Goal: Task Accomplishment & Management: Manage account settings

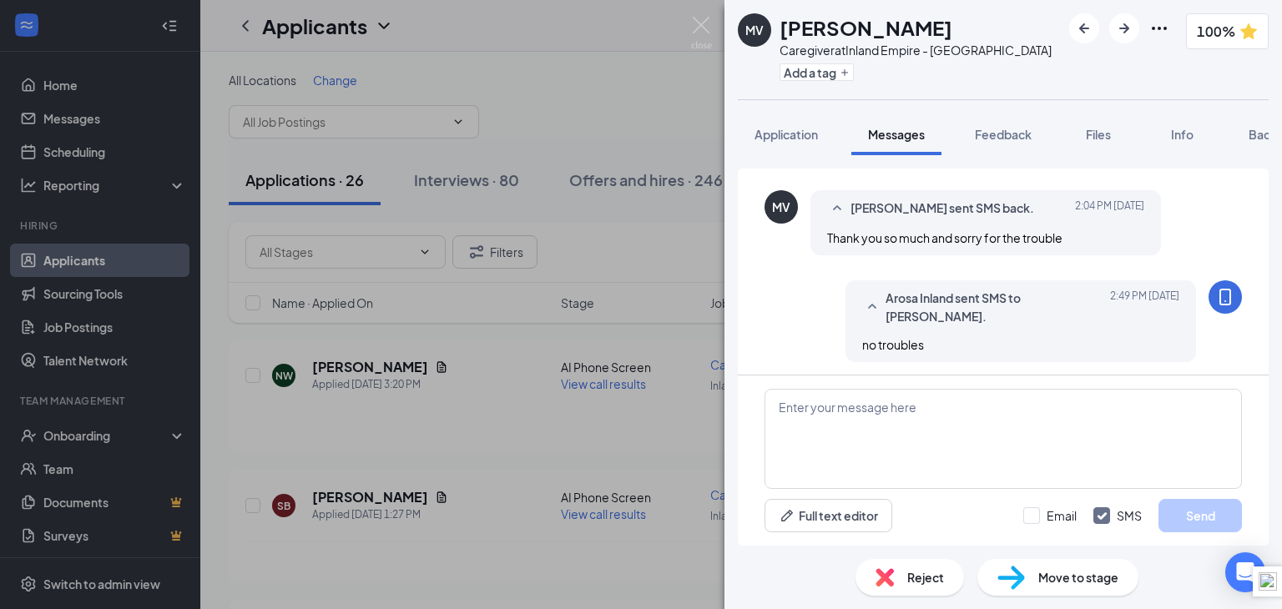
scroll to position [841, 0]
click at [1259, 137] on span "Background" at bounding box center [1283, 134] width 68 height 15
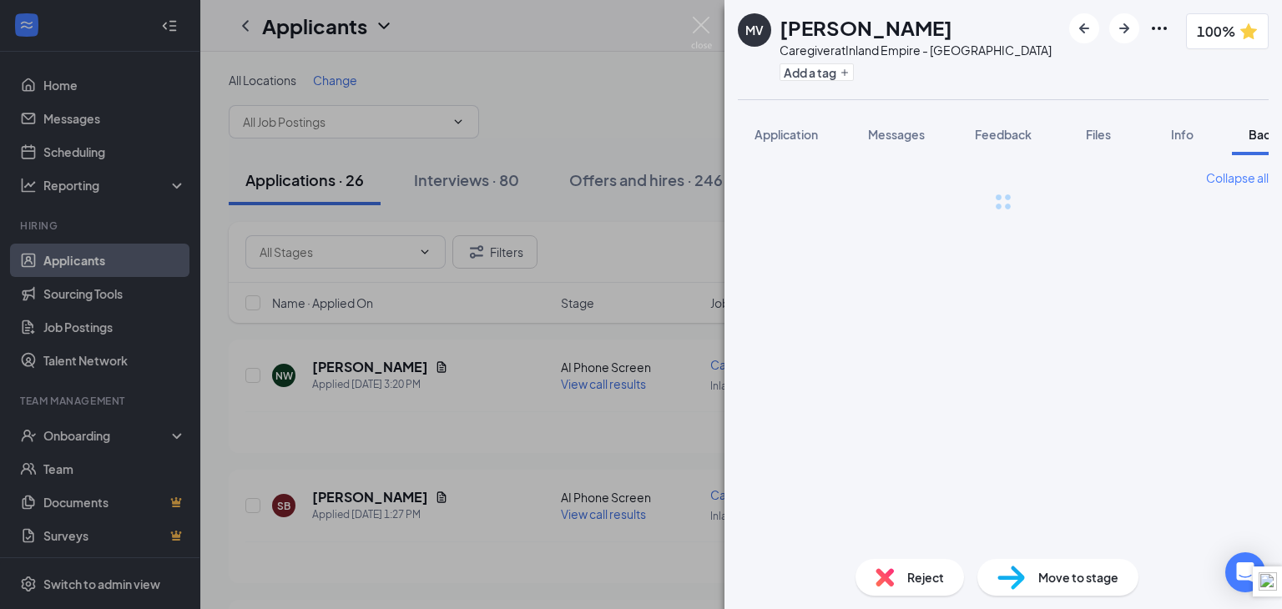
scroll to position [0, 68]
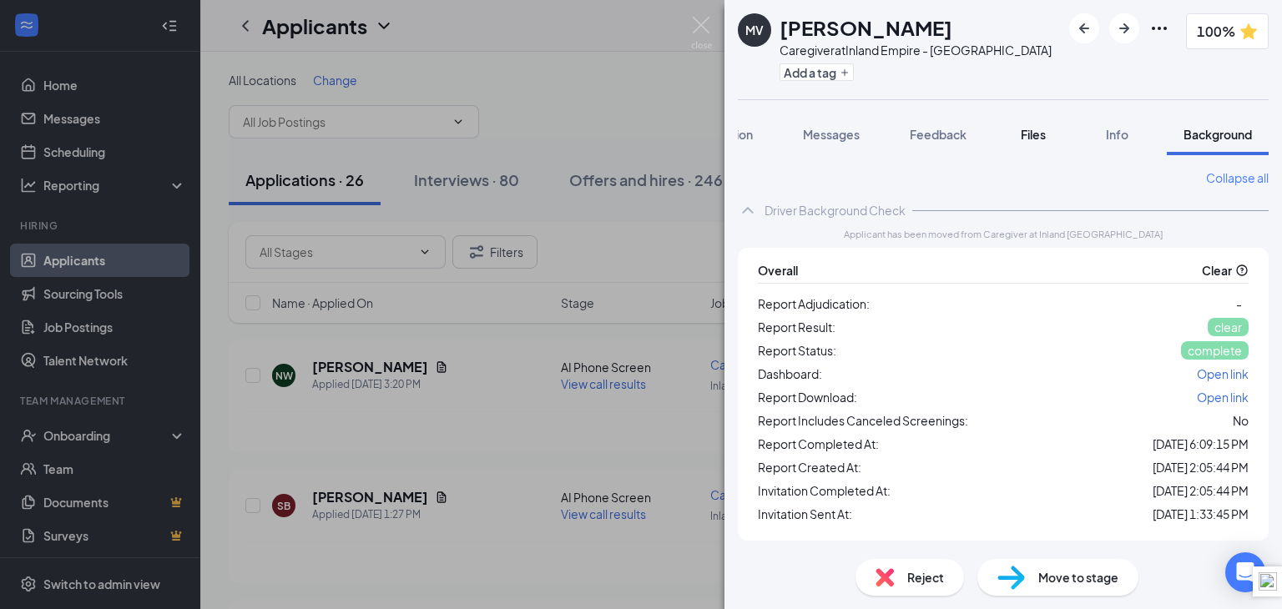
click at [1032, 136] on span "Files" at bounding box center [1033, 134] width 25 height 15
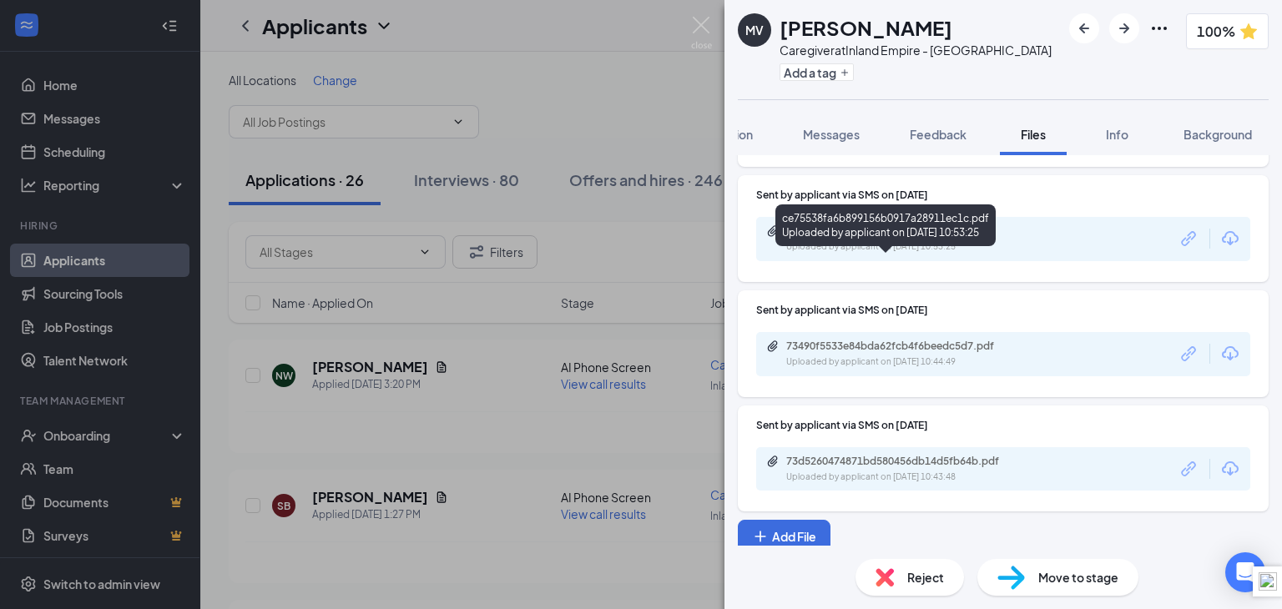
scroll to position [876, 0]
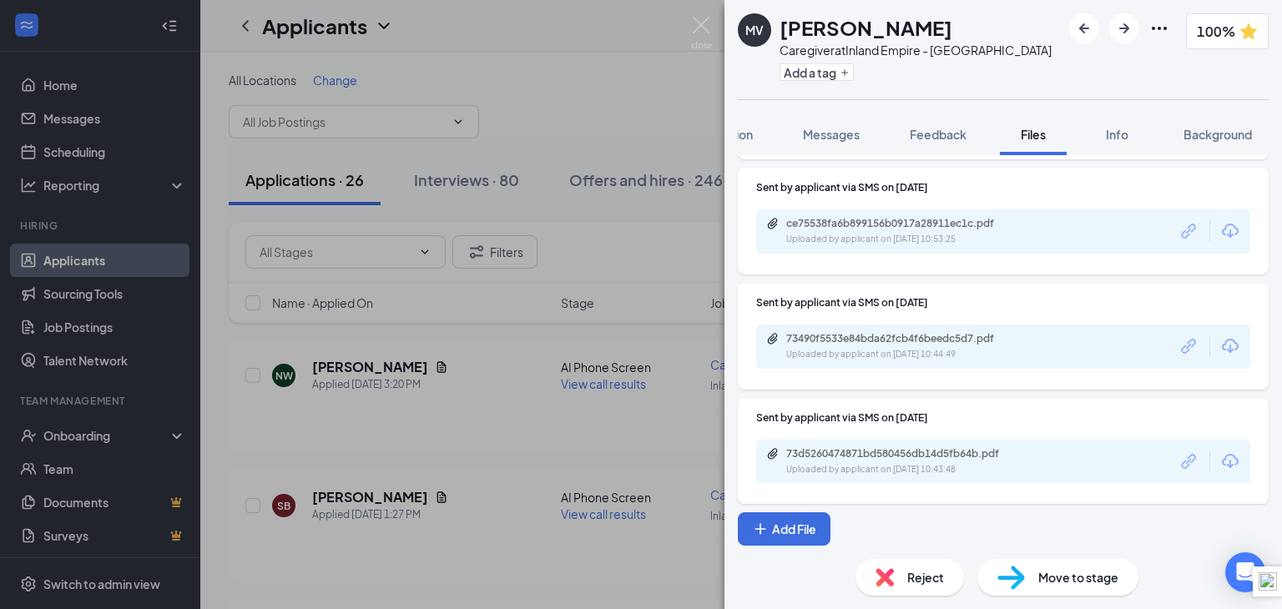
click at [1077, 574] on span "Move to stage" at bounding box center [1078, 577] width 80 height 18
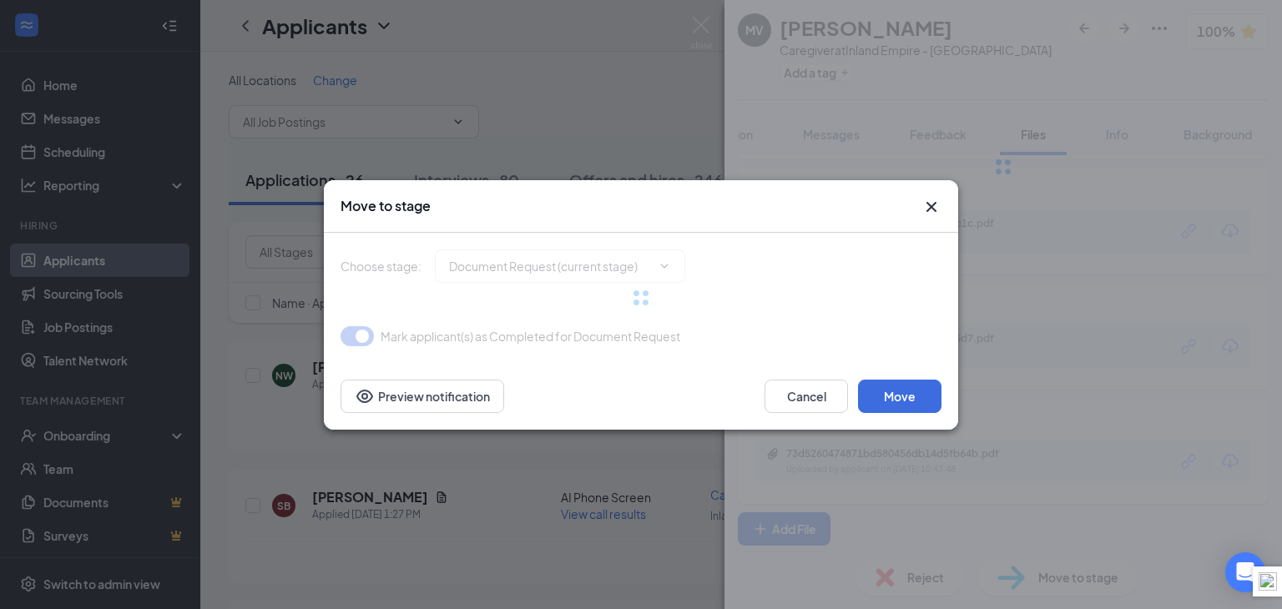
type input "Screening Complete (next stage)"
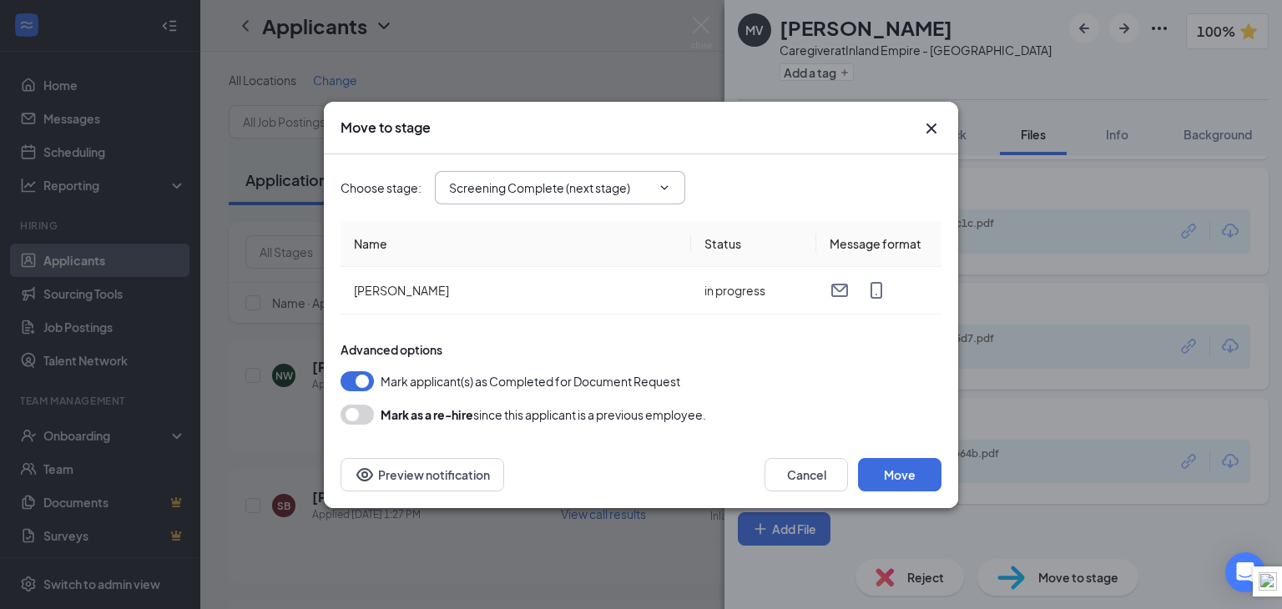
click at [666, 188] on icon "ChevronDown" at bounding box center [665, 187] width 8 height 4
click at [477, 189] on input "Screening Complete (next stage)" at bounding box center [550, 188] width 202 height 18
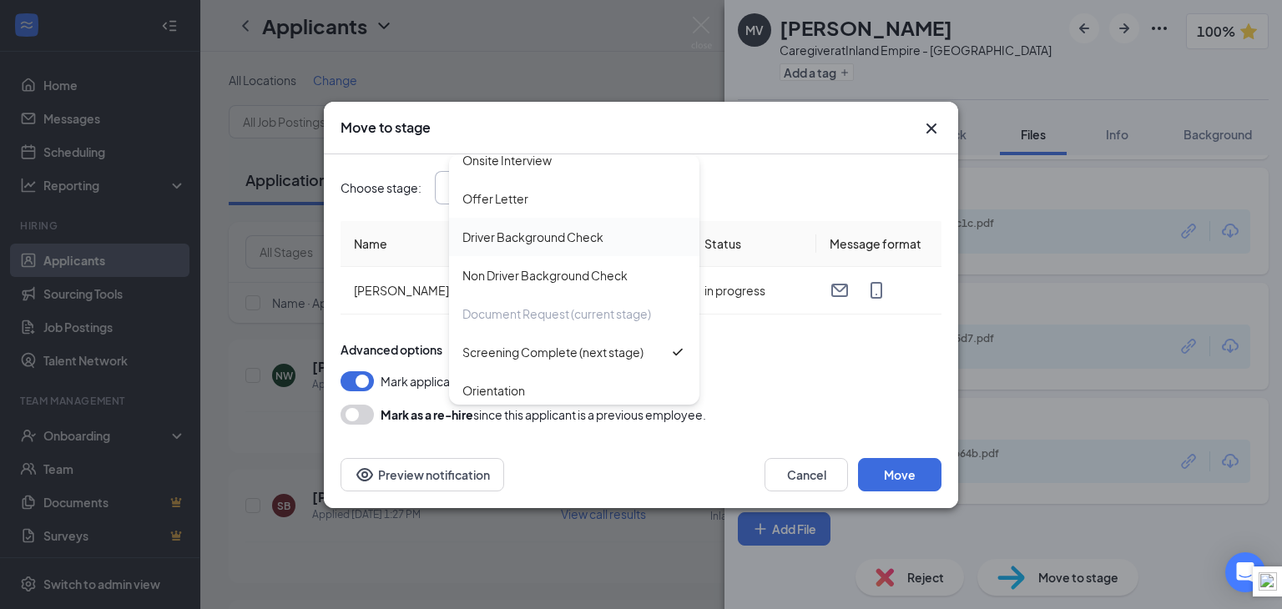
scroll to position [134, 0]
click at [765, 127] on div "Move to stage" at bounding box center [626, 128] width 571 height 18
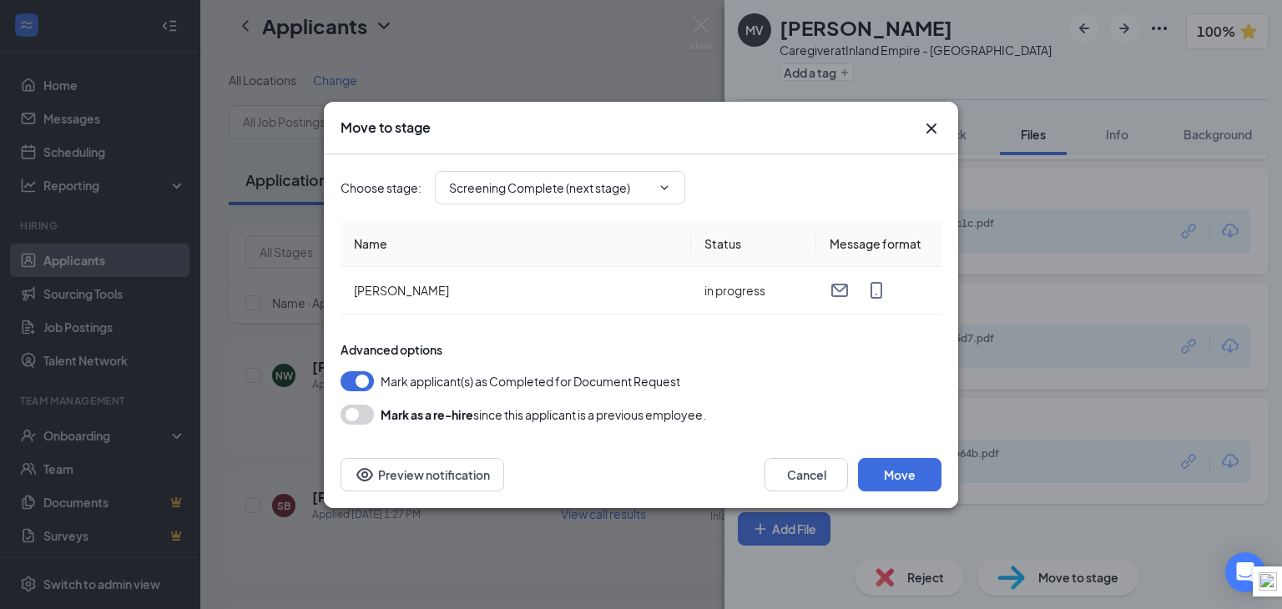
click at [931, 130] on icon "Cross" at bounding box center [932, 129] width 20 height 20
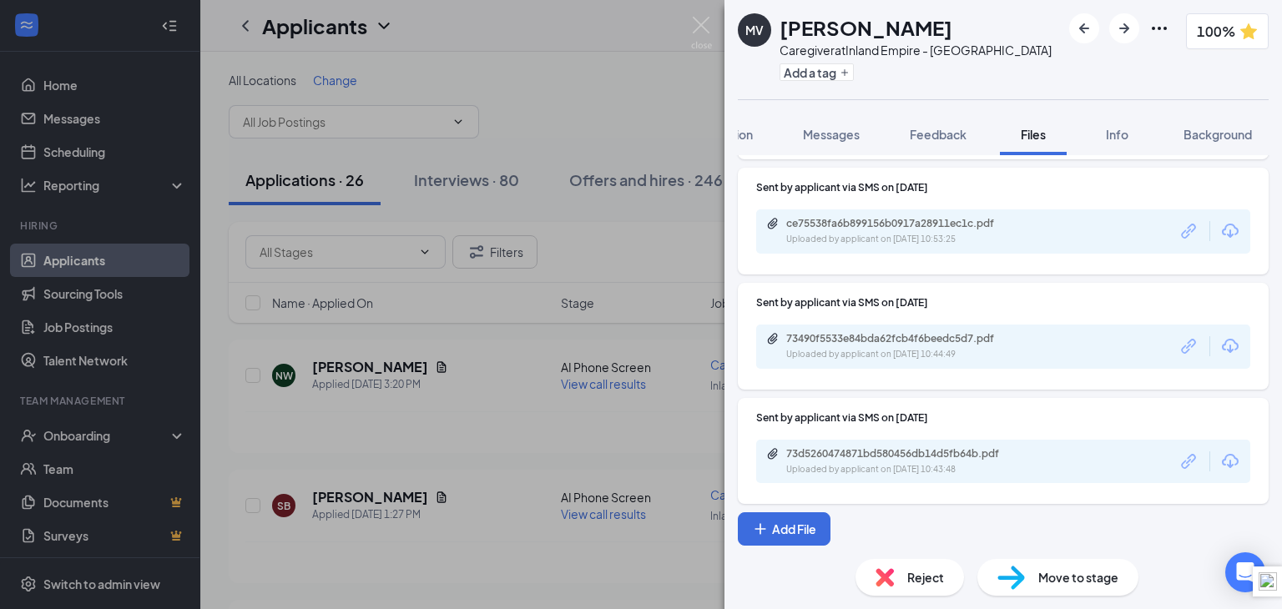
click at [96, 437] on div "MV [PERSON_NAME] Caregiver at Inland Empire - [GEOGRAPHIC_DATA] Add a tag 100% …" at bounding box center [641, 304] width 1282 height 609
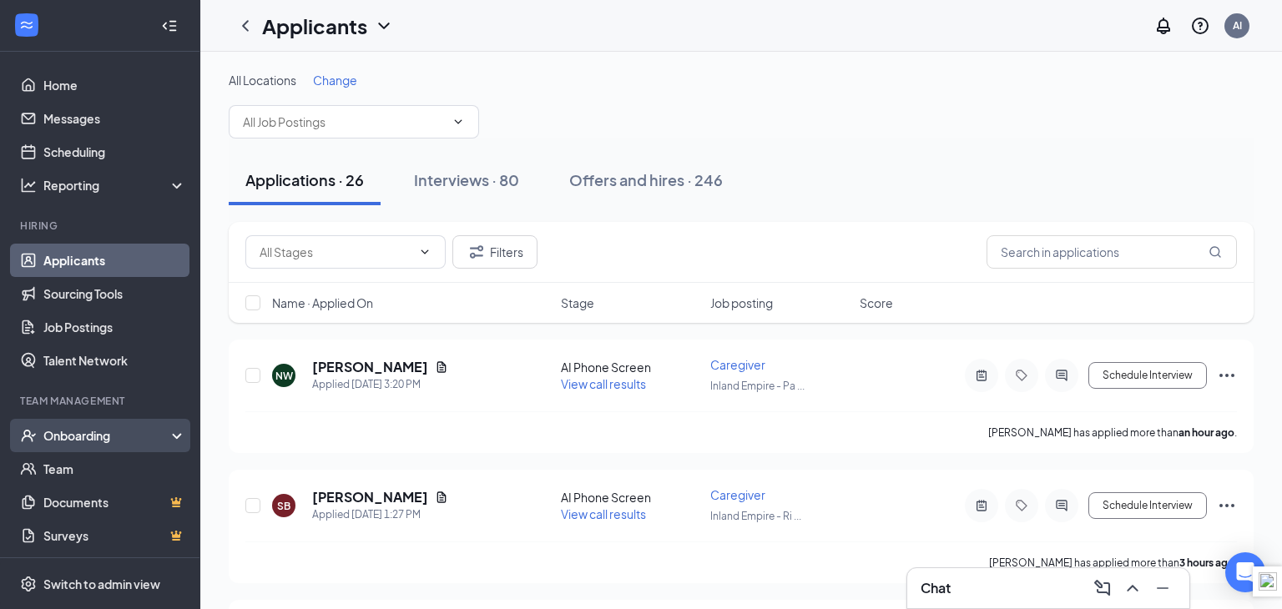
click at [174, 437] on icon at bounding box center [180, 437] width 13 height 0
click at [68, 470] on link "Overview" at bounding box center [114, 468] width 143 height 33
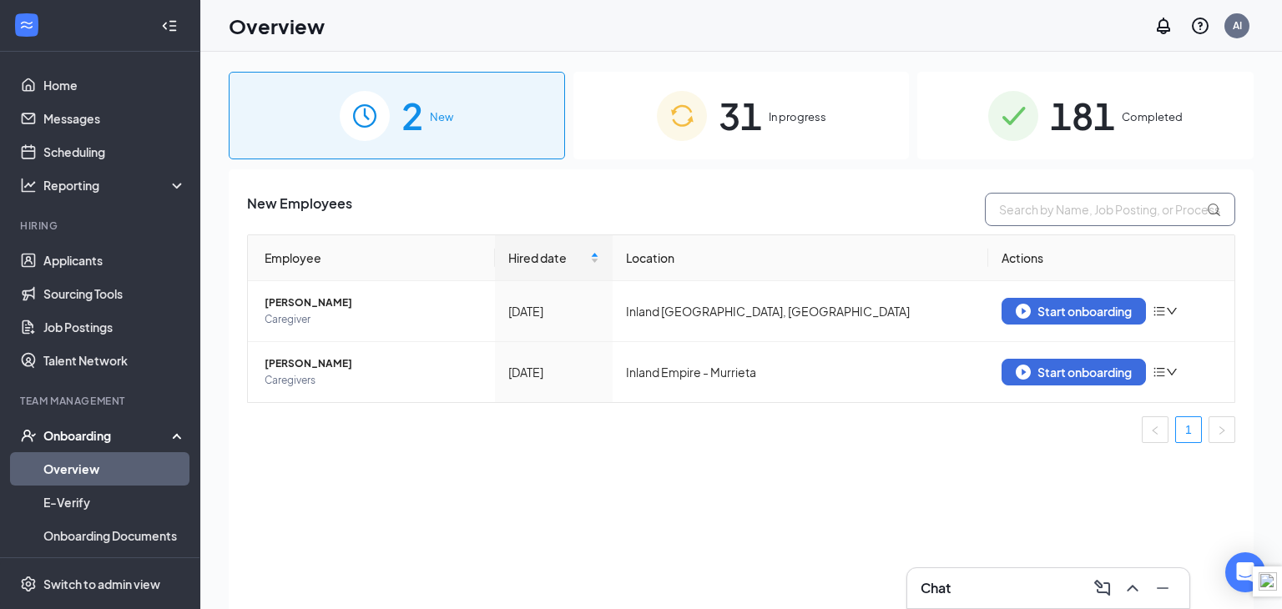
click at [1037, 214] on input "text" at bounding box center [1110, 209] width 250 height 33
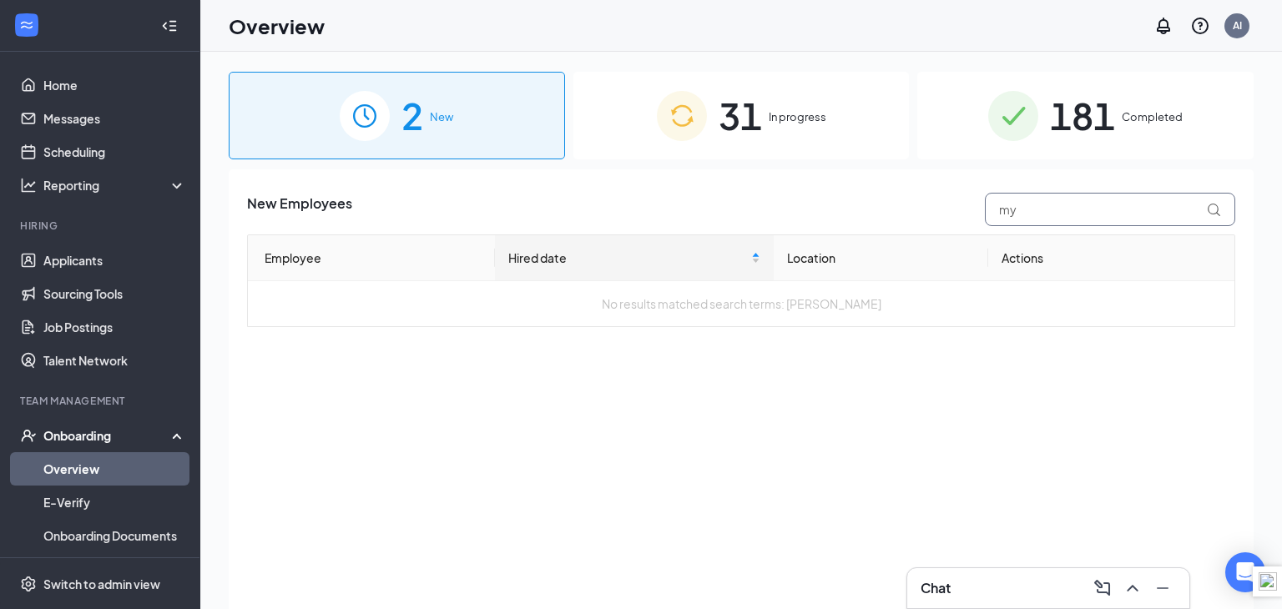
type input "m"
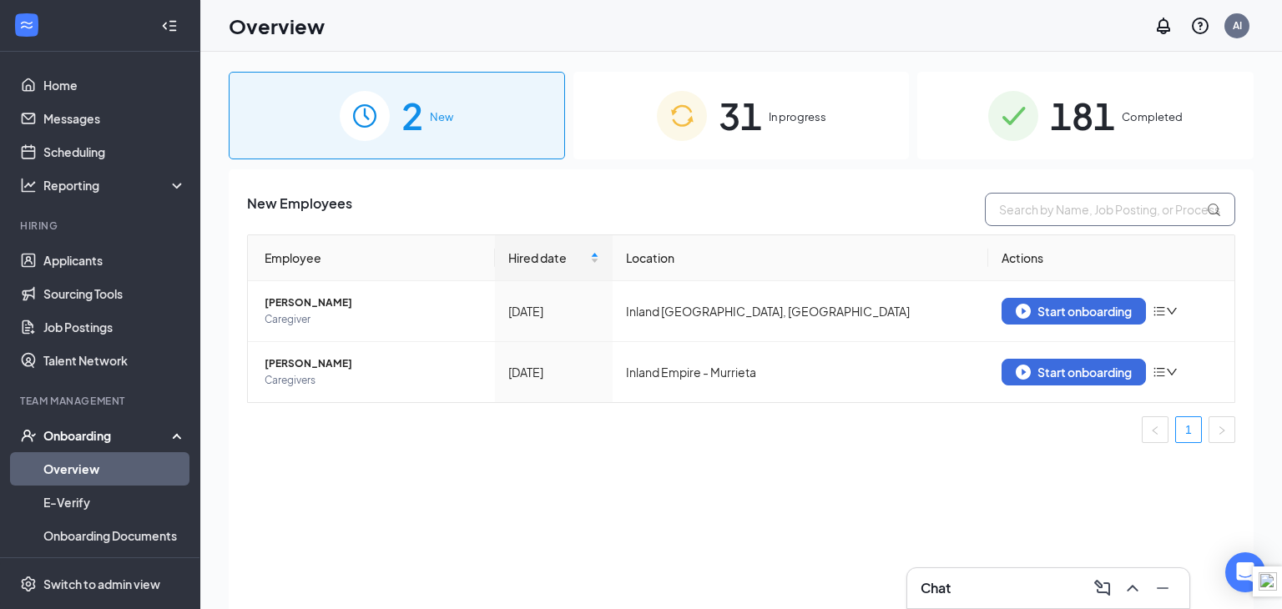
click at [1023, 212] on input "text" at bounding box center [1110, 209] width 250 height 33
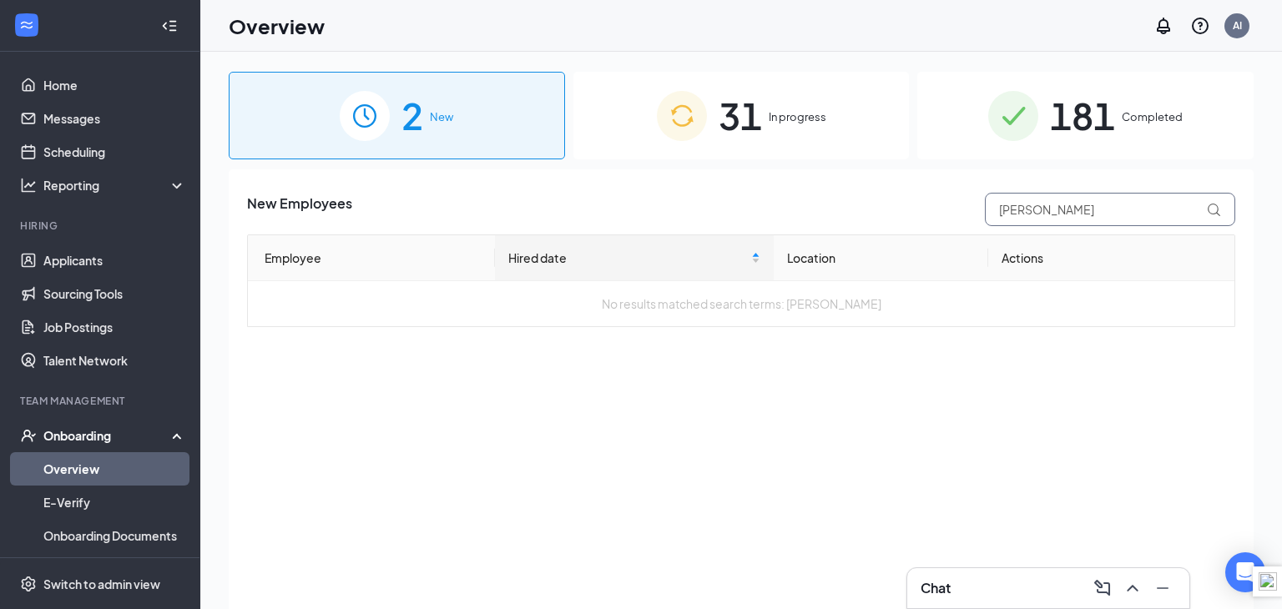
type input "[PERSON_NAME]"
click at [1121, 124] on div "181 Completed" at bounding box center [1085, 116] width 336 height 88
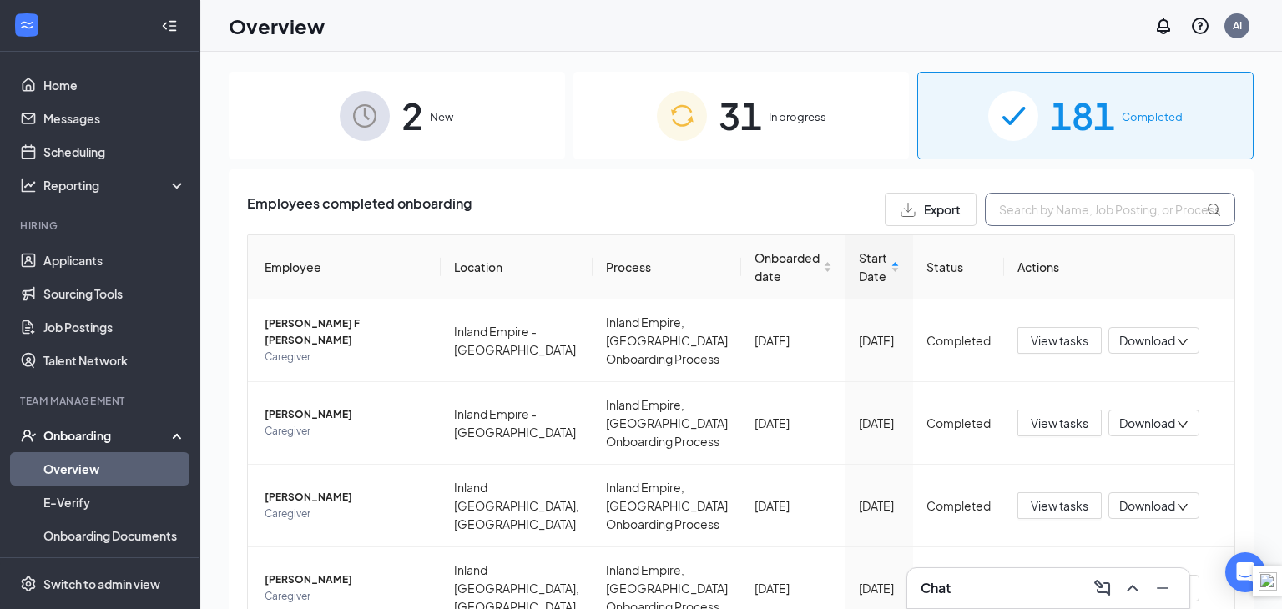
click at [1034, 201] on input "text" at bounding box center [1110, 209] width 250 height 33
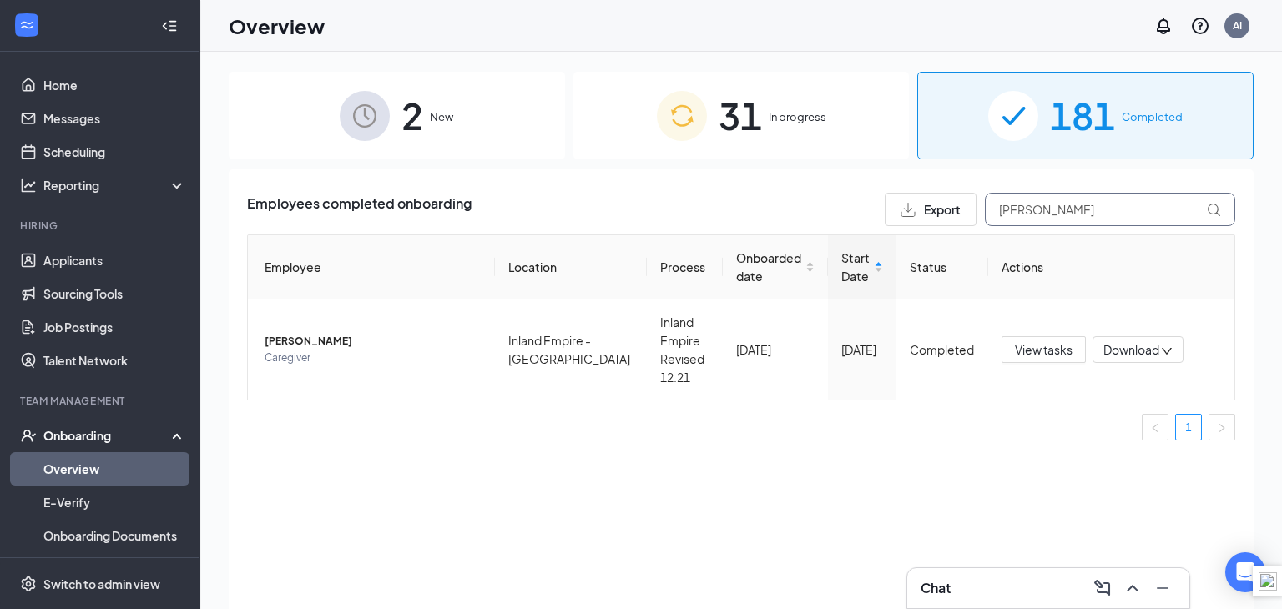
type input "[PERSON_NAME]"
